Goal: Find specific page/section: Find specific page/section

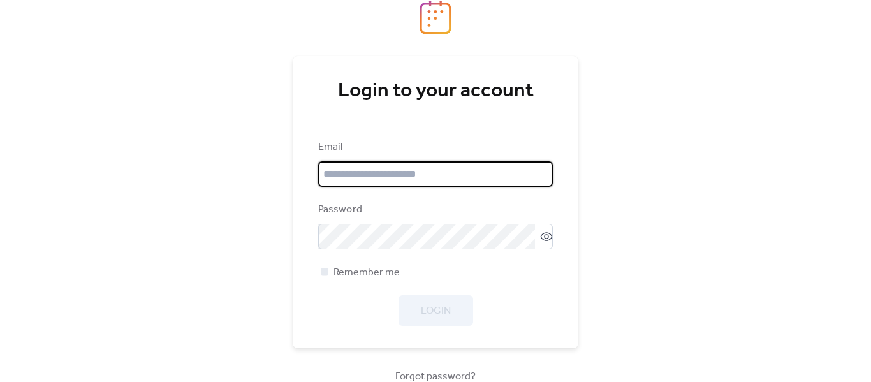
type input "**********"
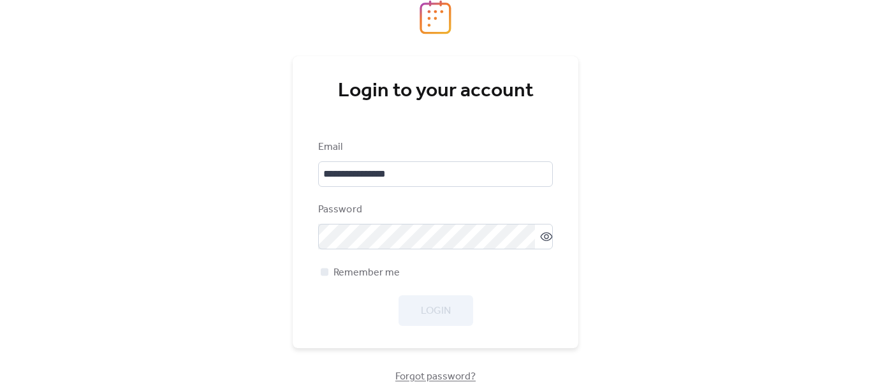
click at [416, 305] on div "Login" at bounding box center [435, 310] width 235 height 31
click at [454, 304] on button "Login" at bounding box center [435, 310] width 75 height 31
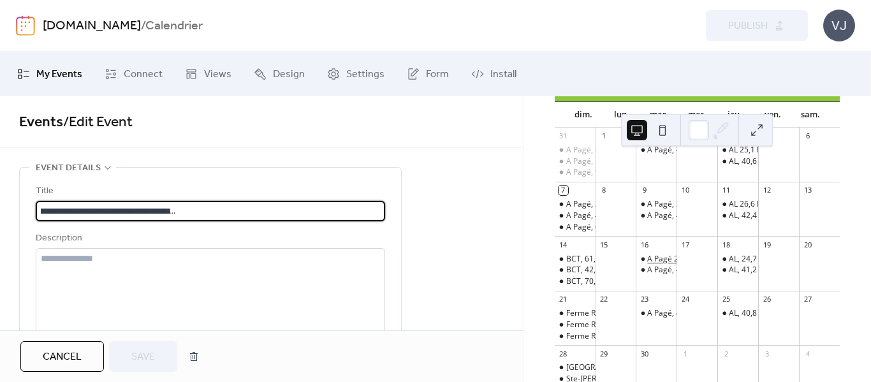
scroll to position [128, 0]
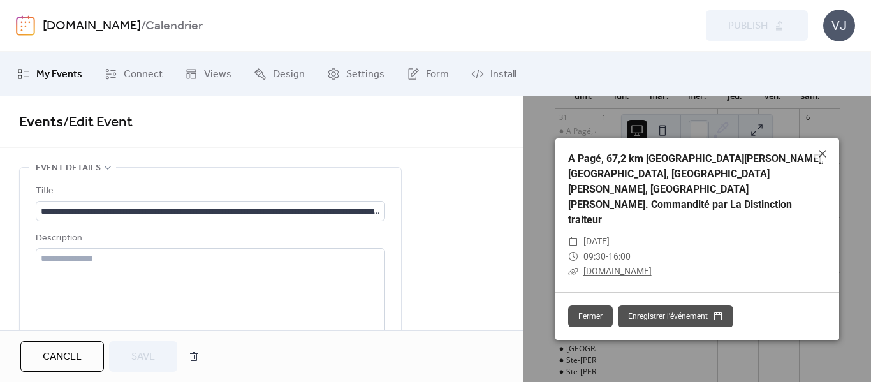
click at [613, 266] on link "[DOMAIN_NAME]" at bounding box center [617, 271] width 68 height 10
click at [824, 157] on icon at bounding box center [823, 154] width 8 height 8
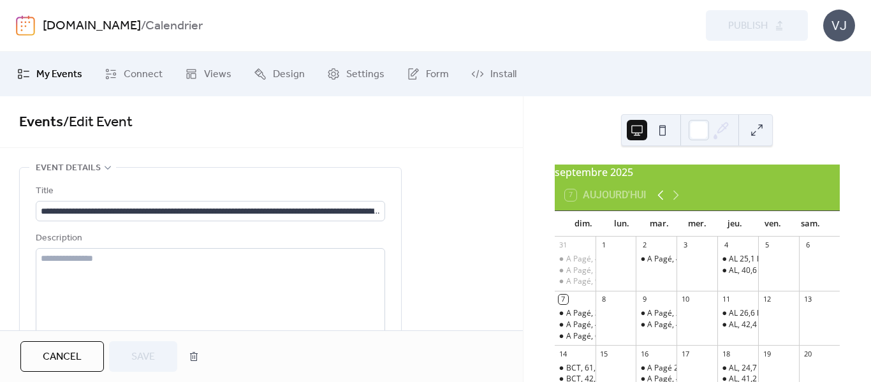
click at [662, 203] on icon at bounding box center [660, 194] width 15 height 15
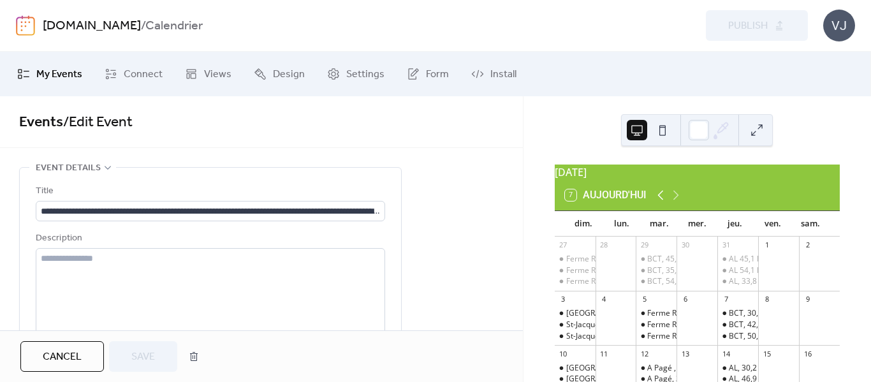
click at [662, 203] on icon at bounding box center [660, 194] width 15 height 15
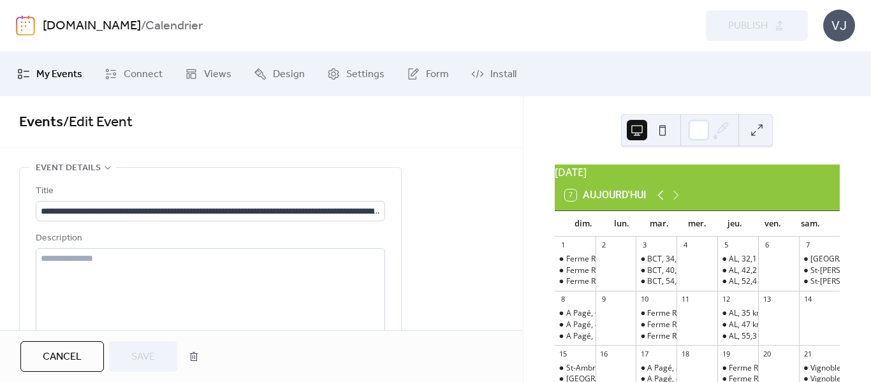
click at [662, 203] on icon at bounding box center [660, 194] width 15 height 15
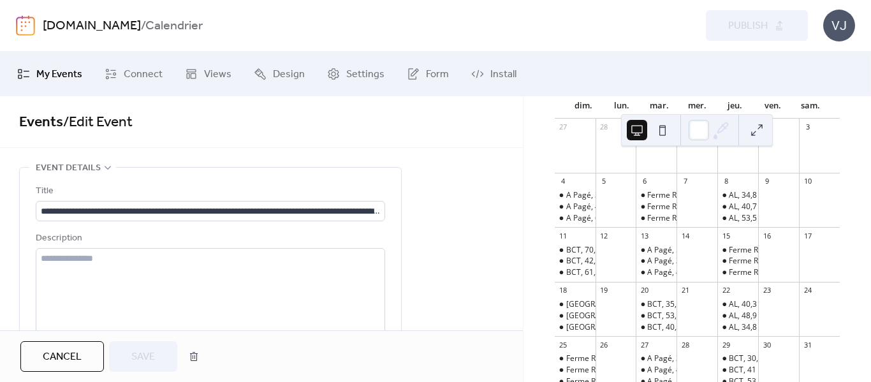
scroll to position [128, 0]
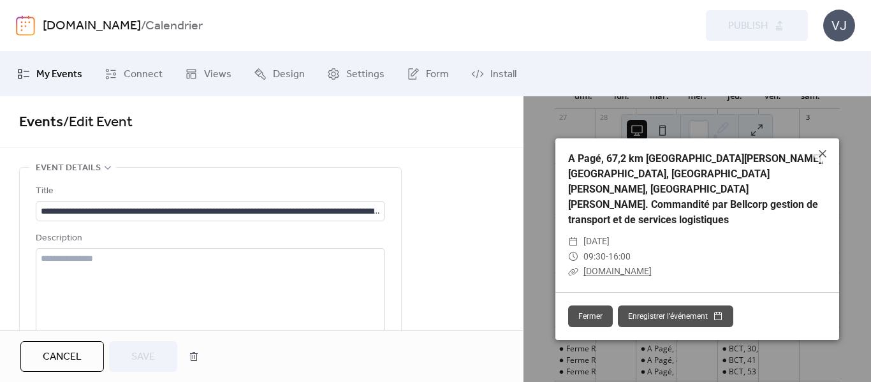
click at [600, 266] on link "[DOMAIN_NAME]" at bounding box center [617, 271] width 68 height 10
click at [819, 161] on icon at bounding box center [822, 153] width 15 height 15
